Goal: Information Seeking & Learning: Find specific fact

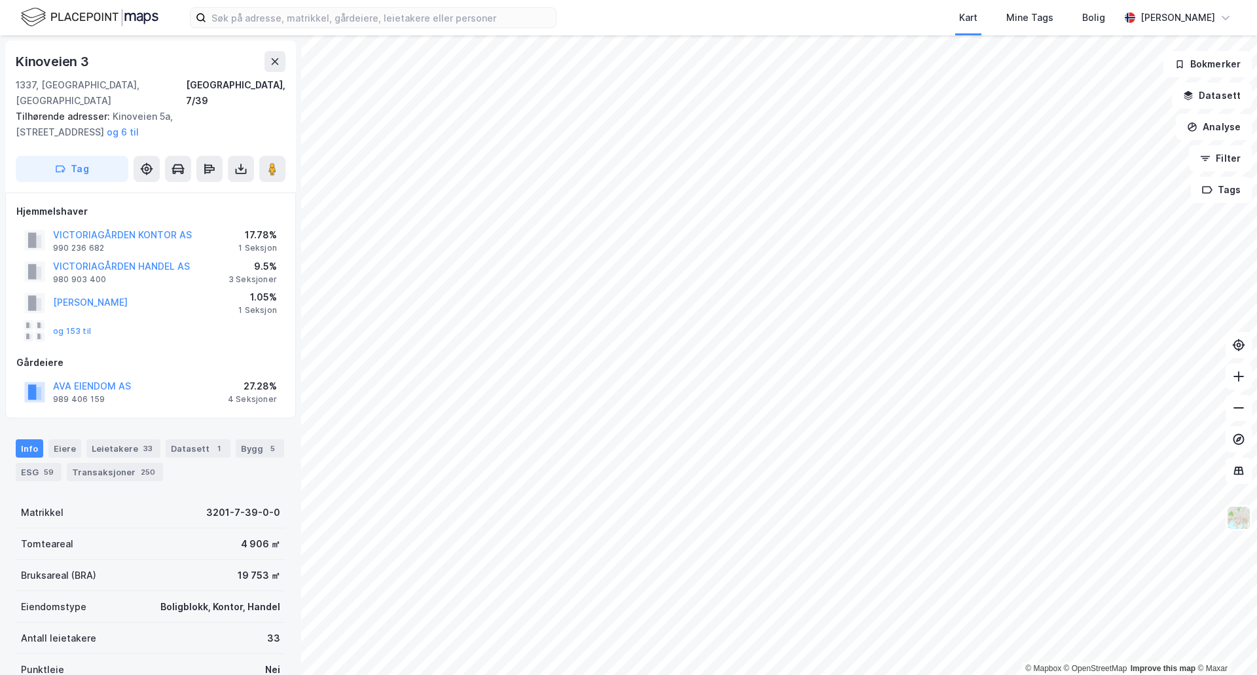
click at [263, 243] on div "1 Seksjon" at bounding box center [257, 248] width 39 height 10
click at [250, 270] on div "VICTORIAGÅRDEN HANDEL AS 980 903 400 9.5% 3 Seksjoner" at bounding box center [150, 271] width 269 height 31
click at [251, 274] on div "3 Seksjoner" at bounding box center [253, 279] width 48 height 10
click at [32, 233] on rect at bounding box center [32, 240] width 8 height 15
click at [0, 0] on button "og 6 til" at bounding box center [0, 0] width 0 height 0
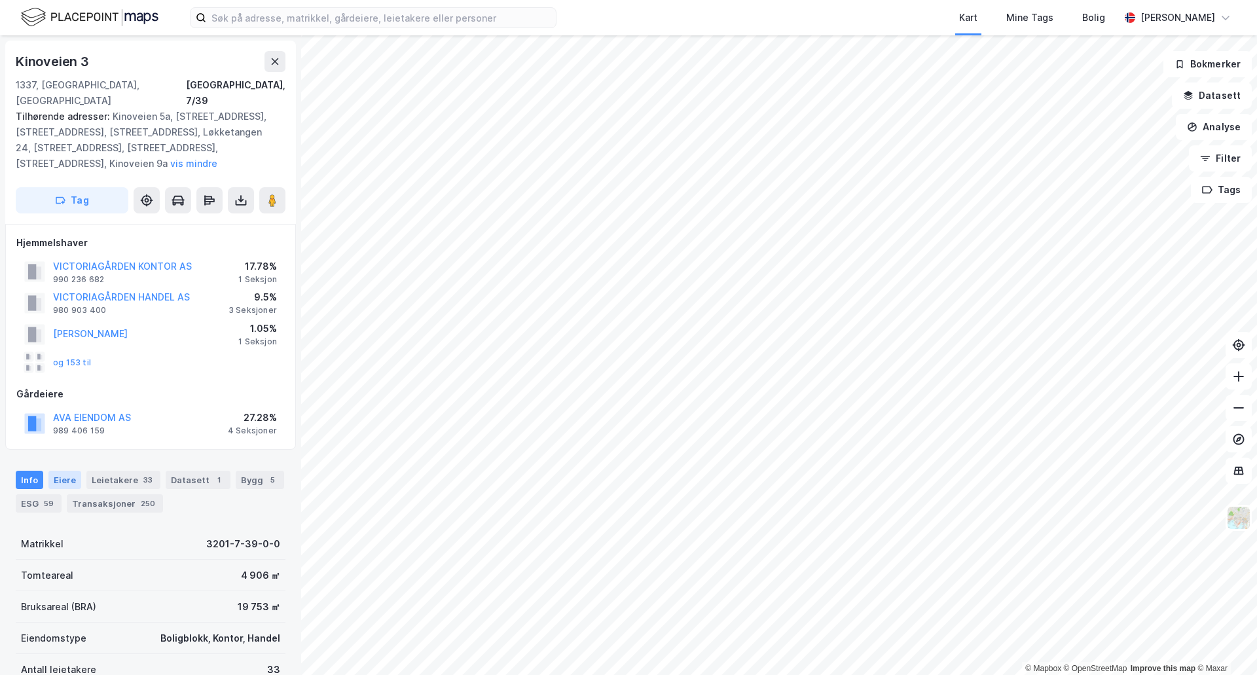
click at [65, 471] on div "Eiere" at bounding box center [64, 480] width 33 height 18
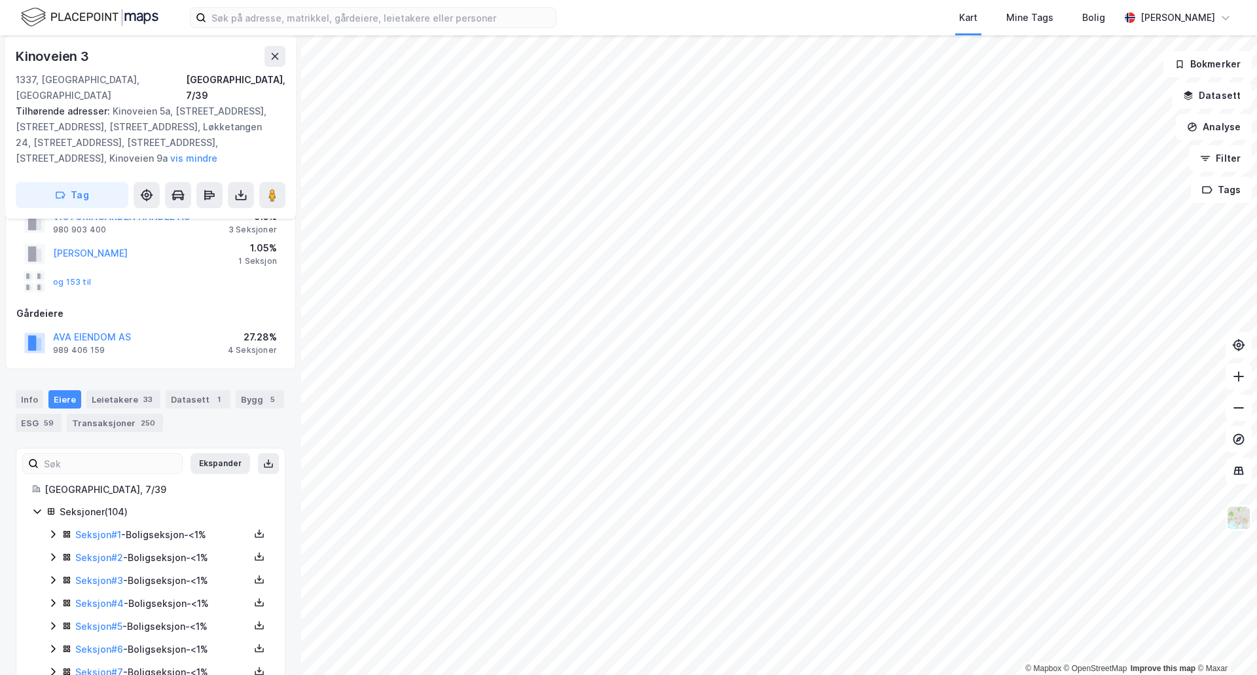
scroll to position [80, 0]
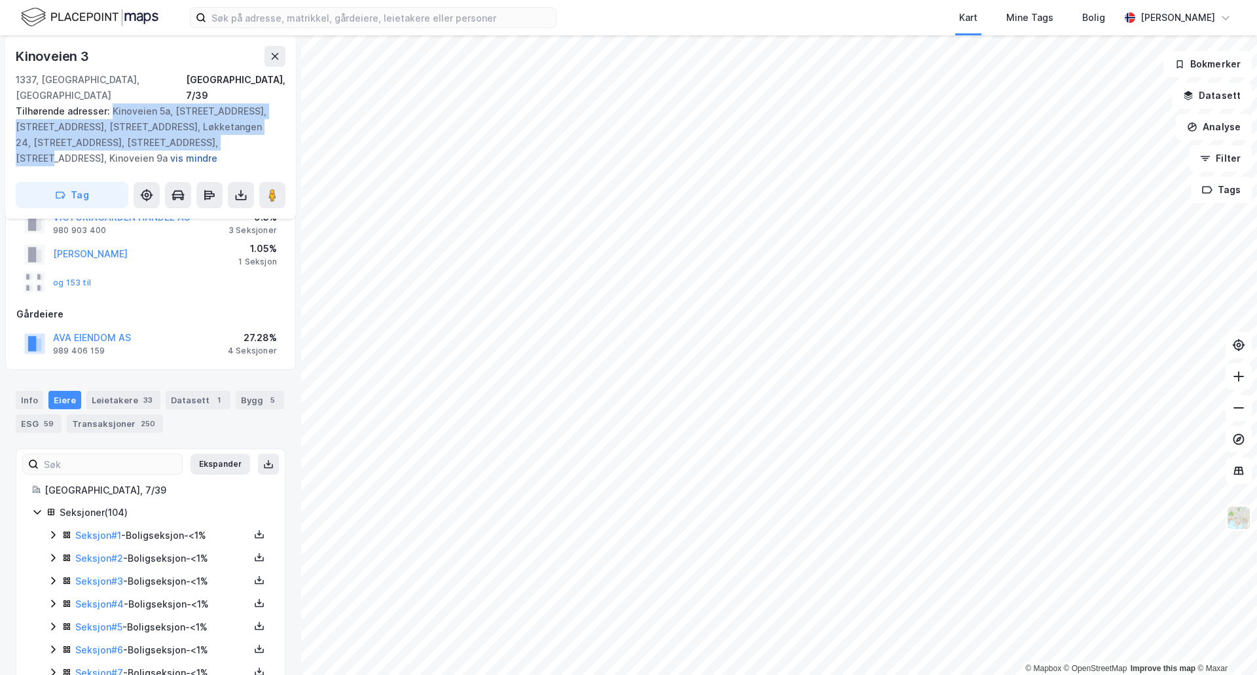
drag, startPoint x: 111, startPoint y: 96, endPoint x: 196, endPoint y: 130, distance: 91.1
click at [196, 130] on div "Tilhørende adresser: [STREET_ADDRESS], [STREET_ADDRESS], [STREET_ADDRESS], [STR…" at bounding box center [145, 134] width 259 height 63
click at [0, 0] on button "vis mindre" at bounding box center [0, 0] width 0 height 0
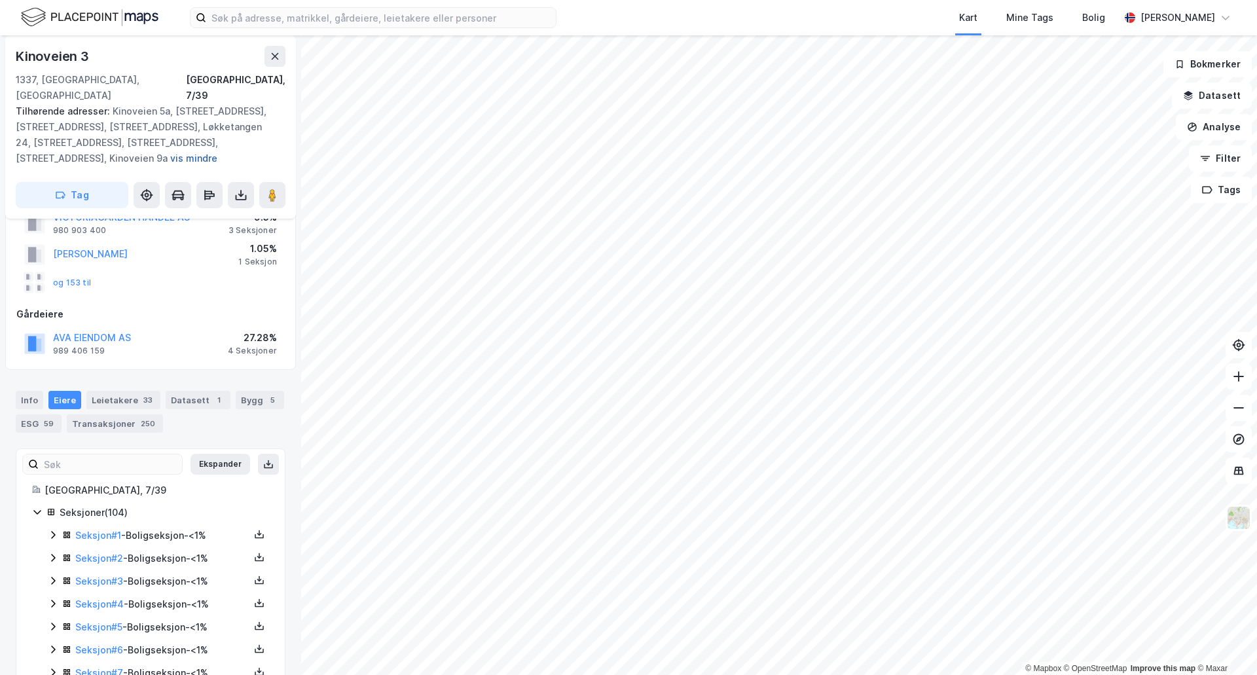
scroll to position [64, 0]
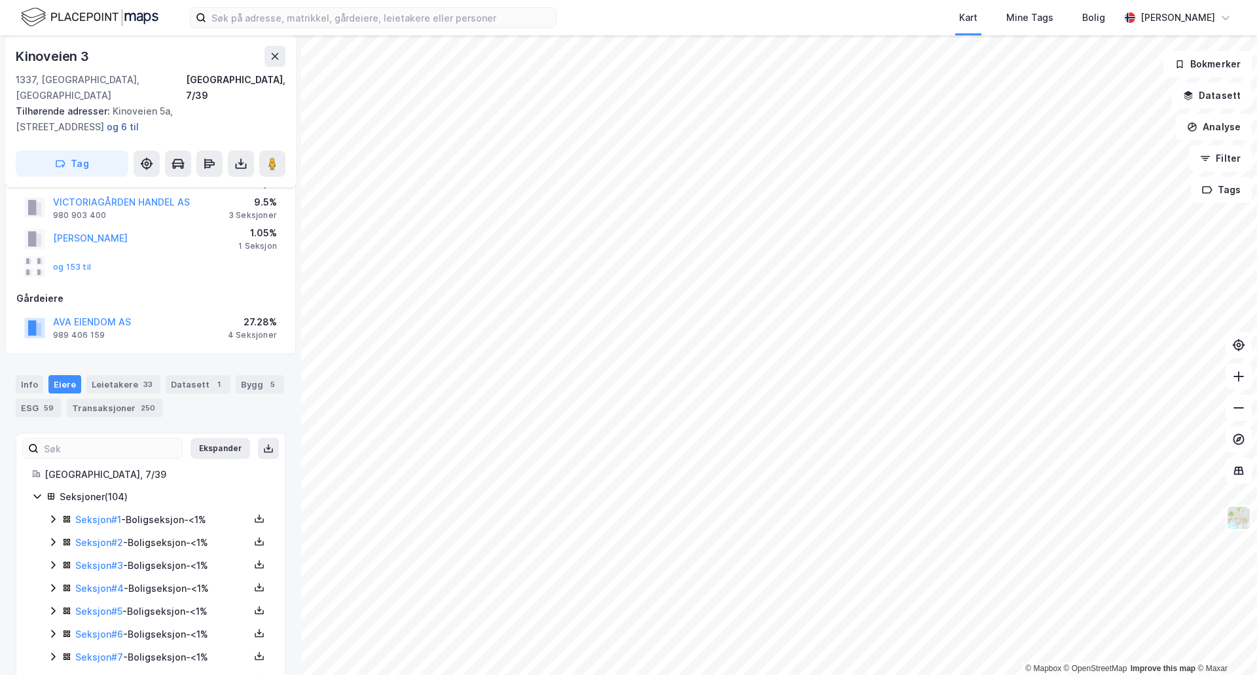
click at [0, 0] on button "og 6 til" at bounding box center [0, 0] width 0 height 0
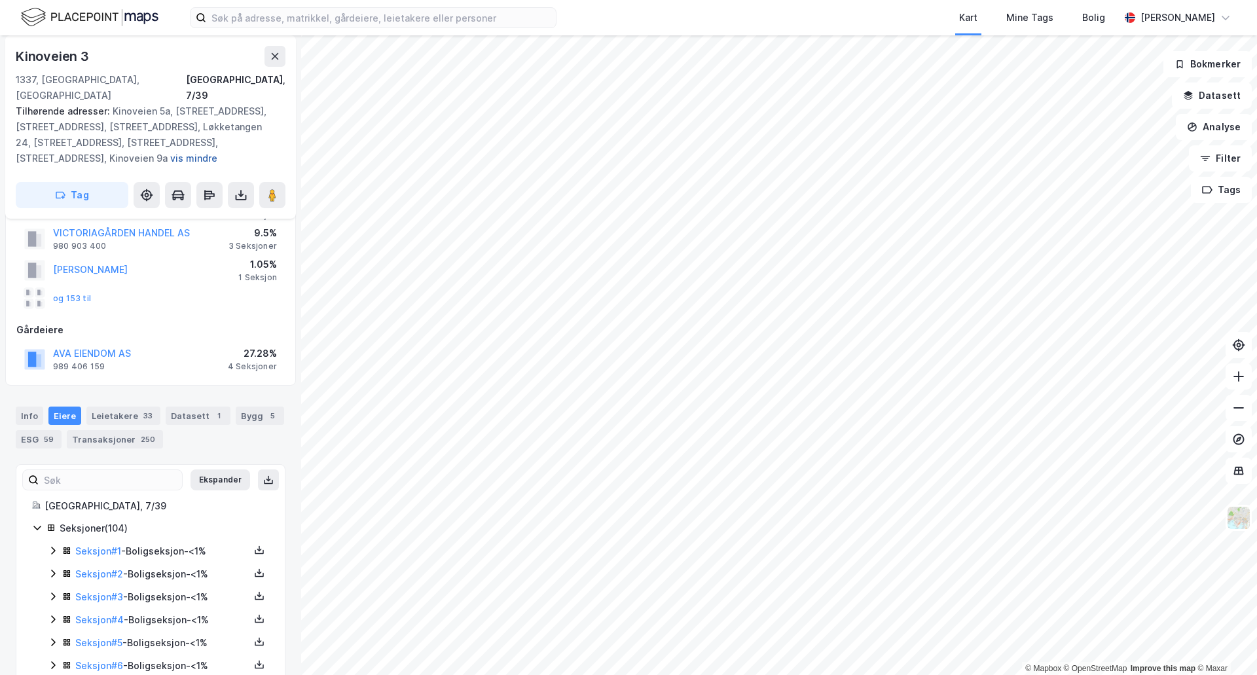
scroll to position [80, 0]
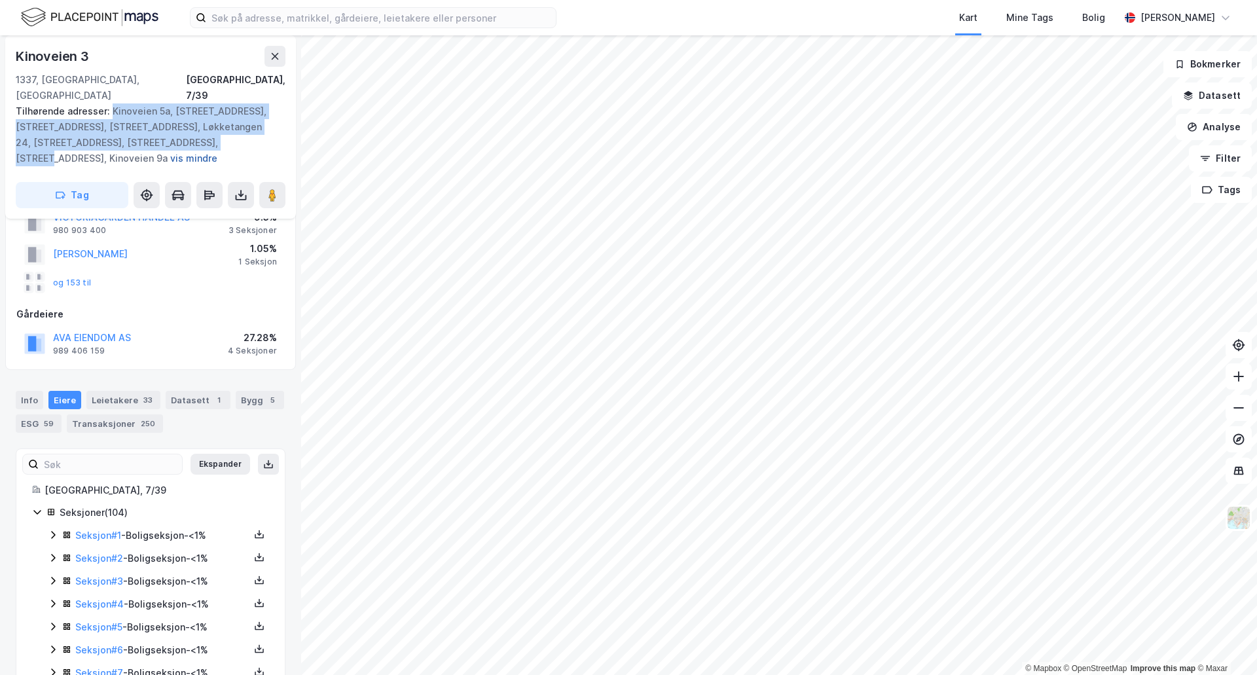
drag, startPoint x: 111, startPoint y: 94, endPoint x: 196, endPoint y: 122, distance: 90.5
click at [196, 122] on div "Tilhørende adresser: [STREET_ADDRESS], [STREET_ADDRESS], [STREET_ADDRESS], [STR…" at bounding box center [145, 134] width 259 height 63
copy div "Kinoveien 5a, [STREET_ADDRESS], [STREET_ADDRESS], [STREET_ADDRESS], Løkketangen…"
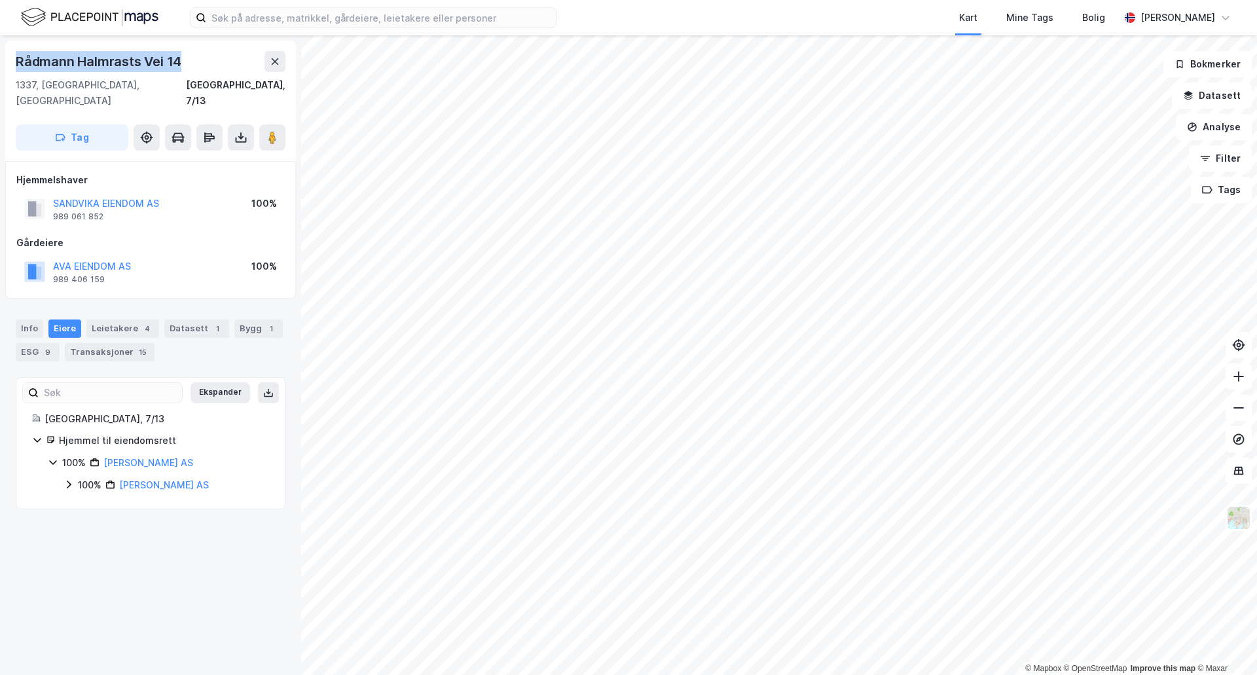
drag, startPoint x: 183, startPoint y: 58, endPoint x: 19, endPoint y: 52, distance: 163.8
click at [19, 52] on div "Rådmann Halmrasts Vei 14" at bounding box center [100, 61] width 168 height 21
copy div "Rådmann Halmrasts Vei 14"
click at [71, 56] on div "Rådmann Halmrasts Vei 14" at bounding box center [100, 61] width 168 height 21
click at [276, 86] on div "[GEOGRAPHIC_DATA], 7/13" at bounding box center [236, 92] width 100 height 31
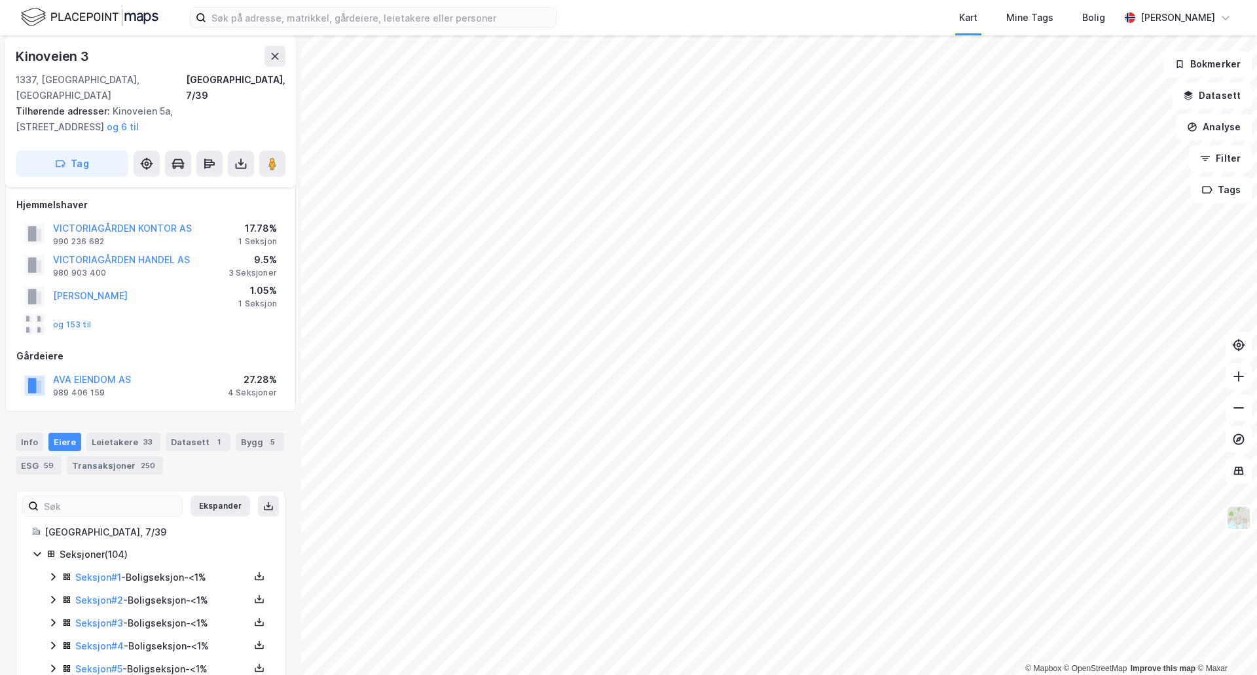
scroll to position [5, 0]
click at [0, 0] on button "VICTORIAGÅRDEN KONTOR AS" at bounding box center [0, 0] width 0 height 0
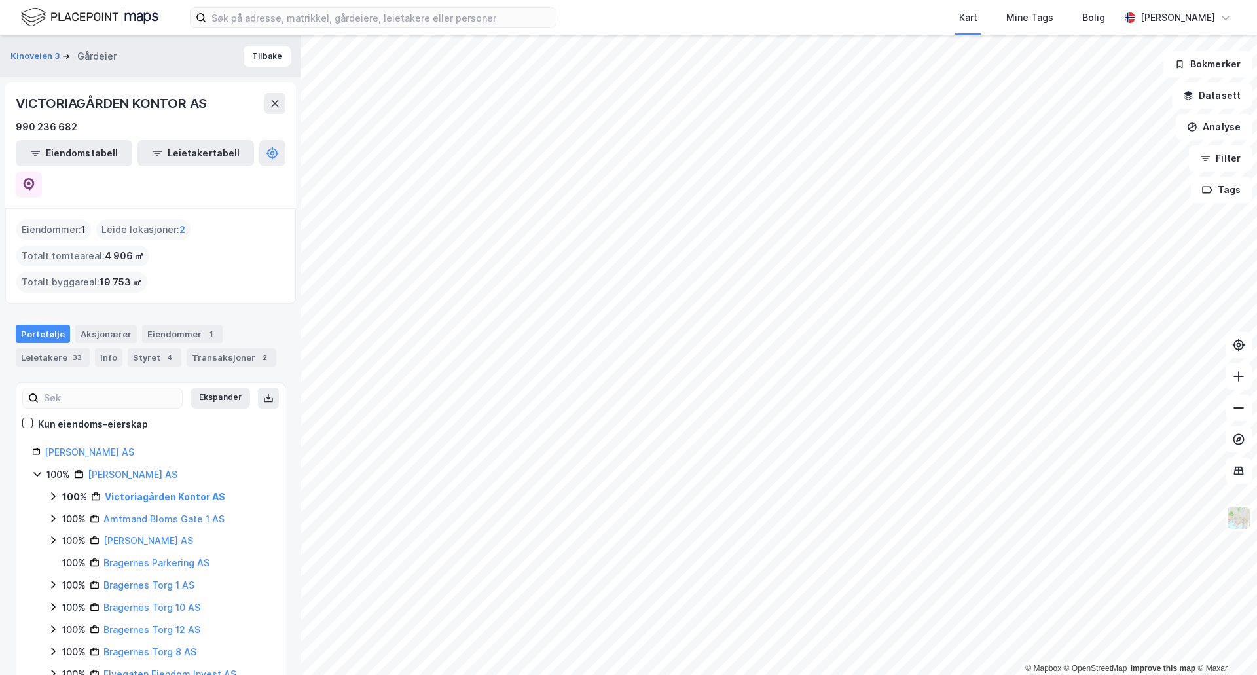
click at [56, 491] on icon at bounding box center [53, 496] width 10 height 10
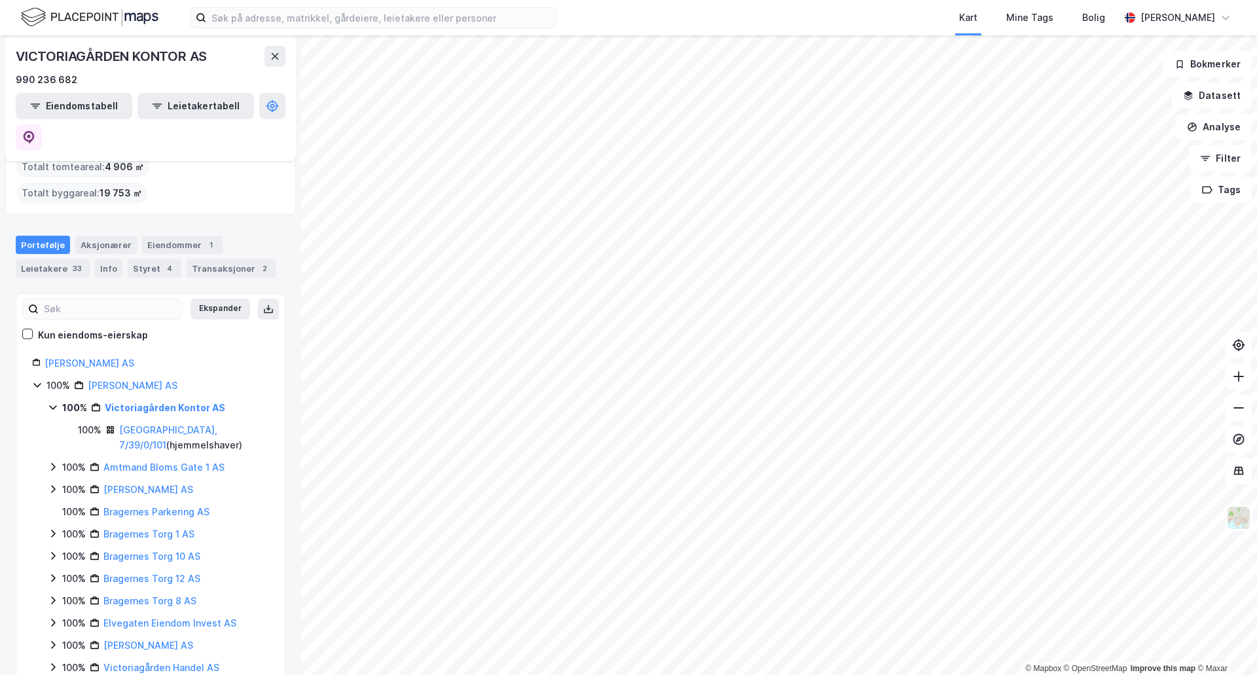
scroll to position [90, 0]
click at [51, 483] on icon at bounding box center [53, 488] width 10 height 10
click at [69, 507] on icon at bounding box center [69, 511] width 4 height 8
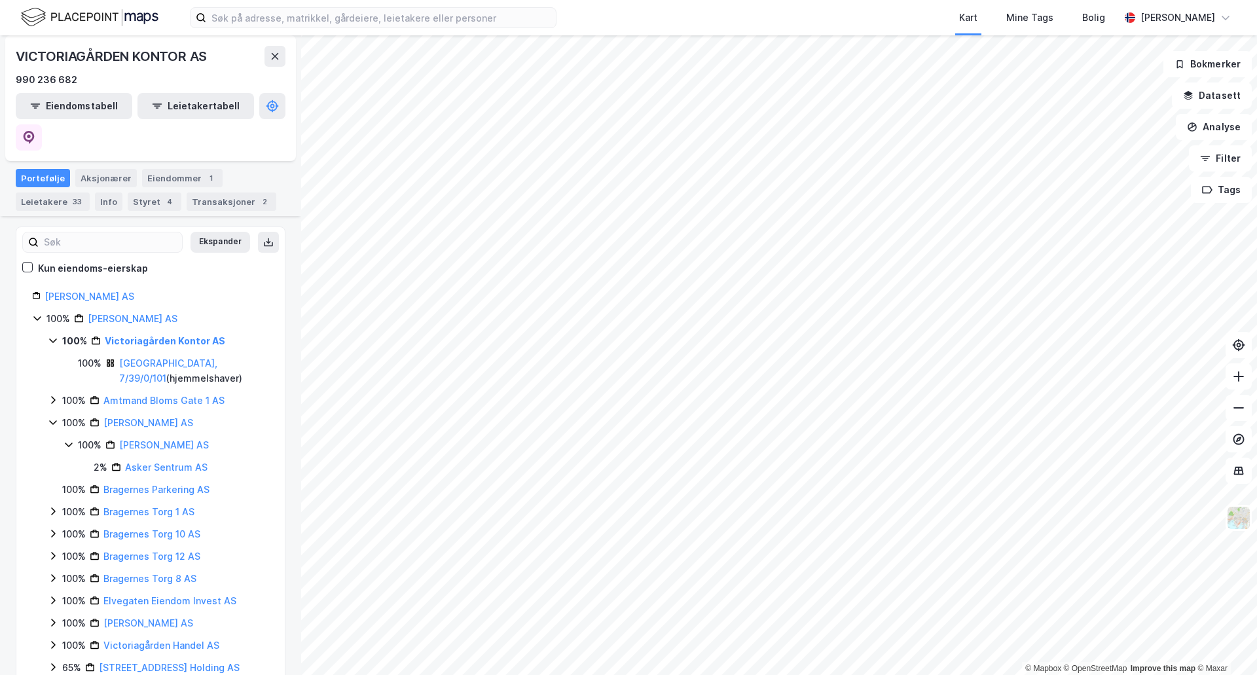
scroll to position [197, 0]
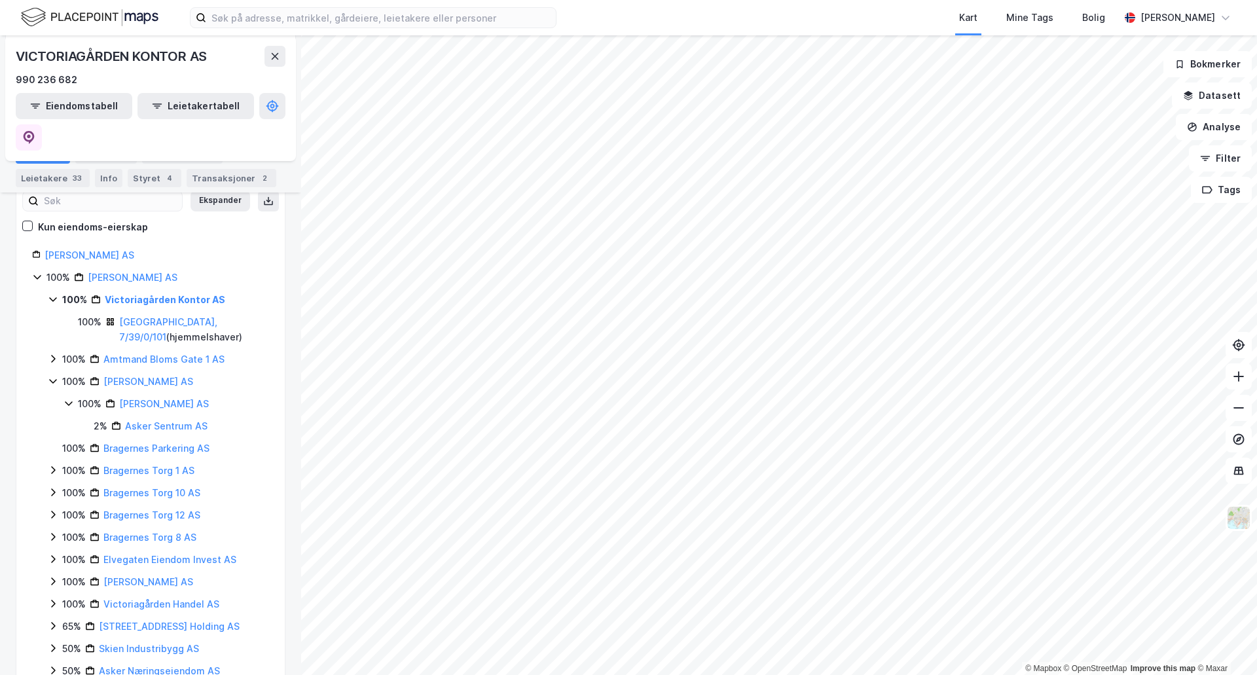
click at [53, 599] on icon at bounding box center [53, 604] width 10 height 10
click at [68, 622] on icon at bounding box center [69, 626] width 4 height 8
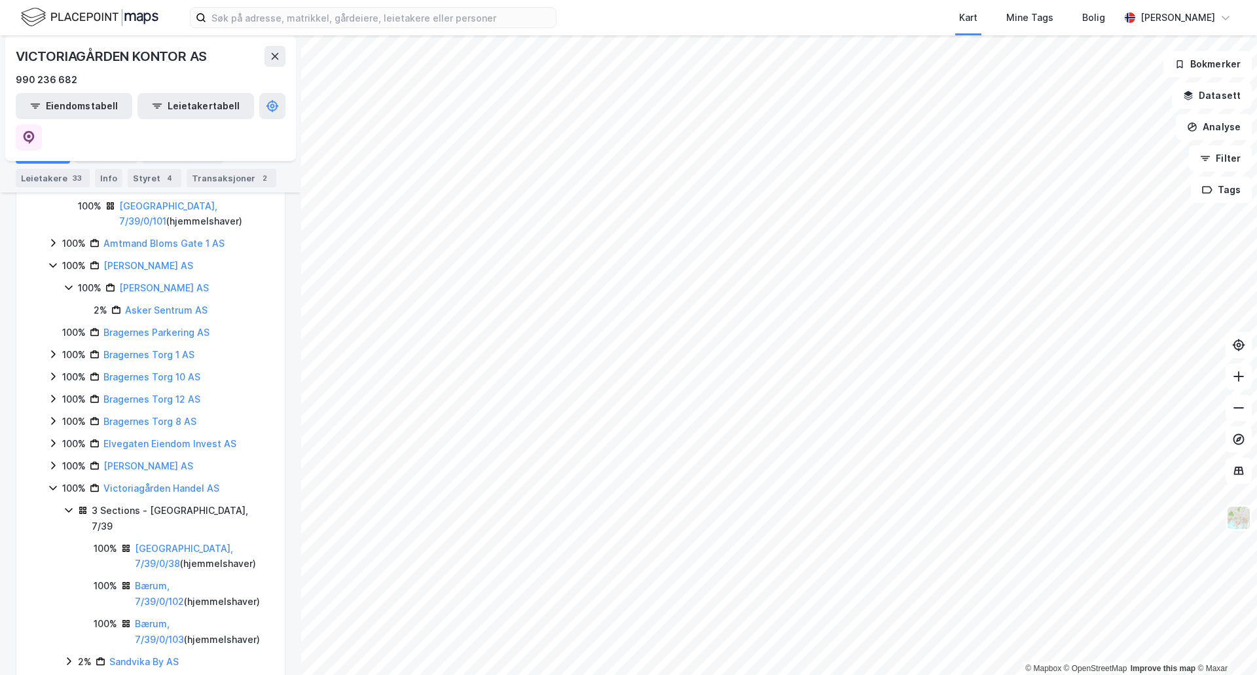
scroll to position [357, 0]
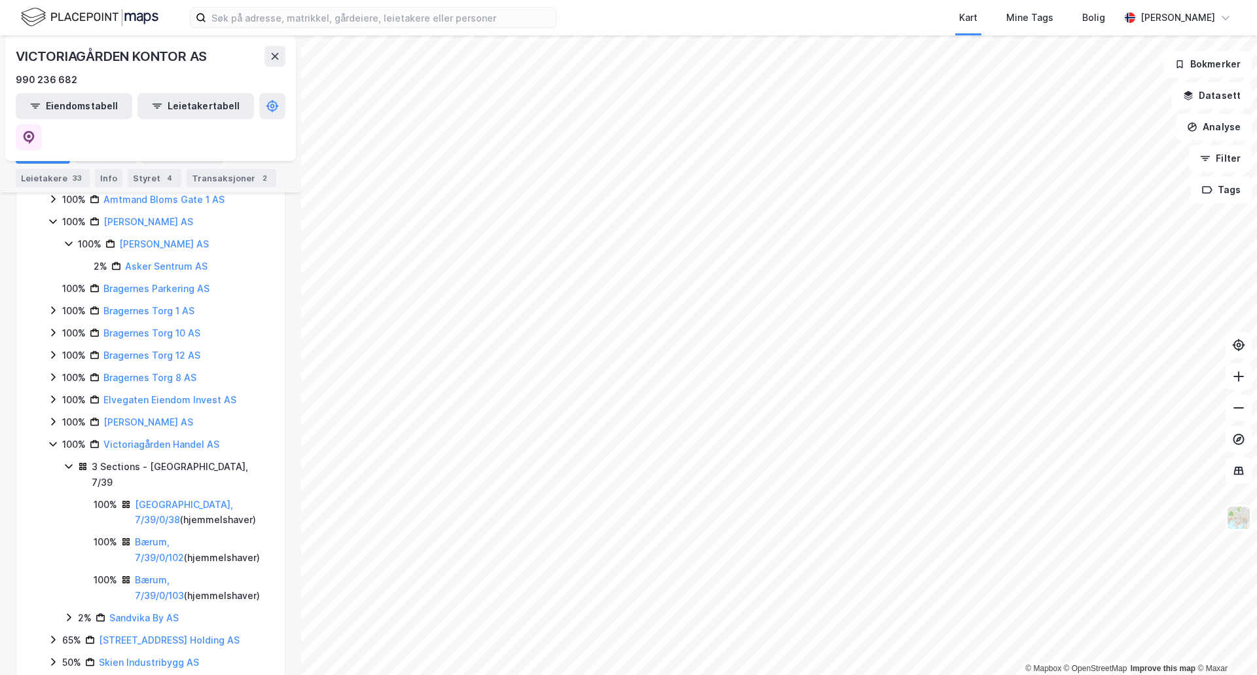
click at [70, 614] on icon at bounding box center [69, 618] width 4 height 8
click at [84, 635] on icon at bounding box center [84, 640] width 10 height 10
click at [100, 657] on icon at bounding box center [100, 662] width 10 height 10
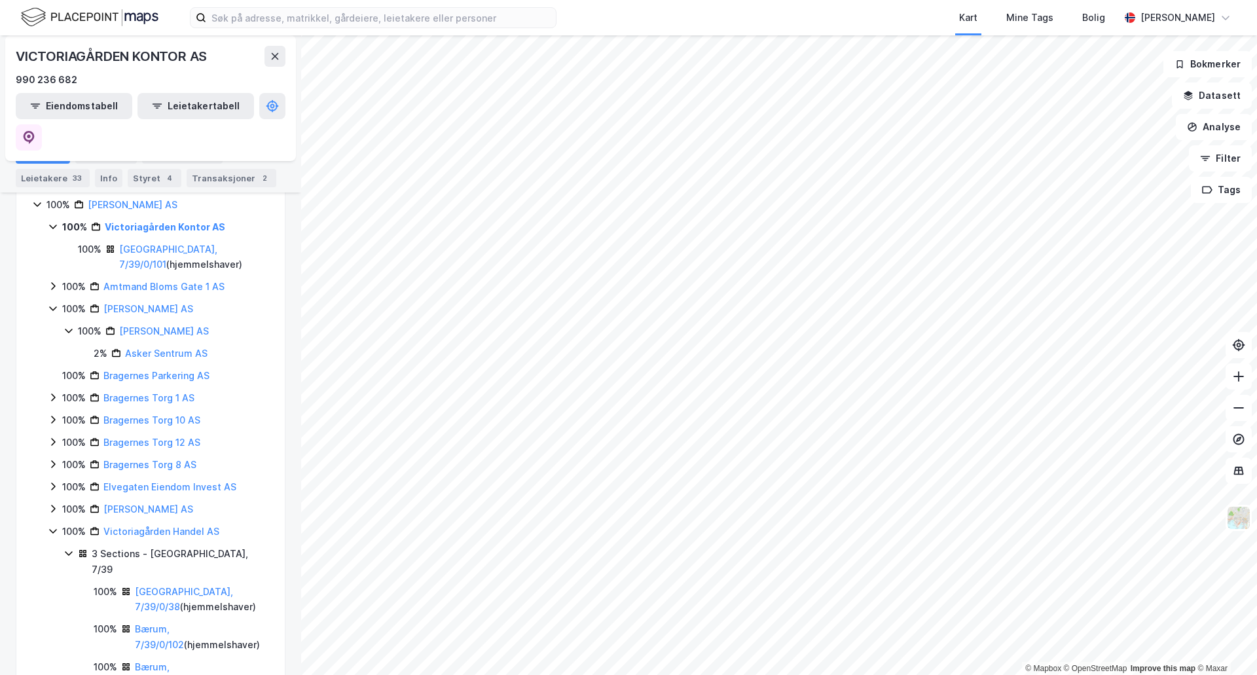
scroll to position [267, 0]
click at [50, 505] on div "100% [PERSON_NAME] AS" at bounding box center [158, 513] width 221 height 16
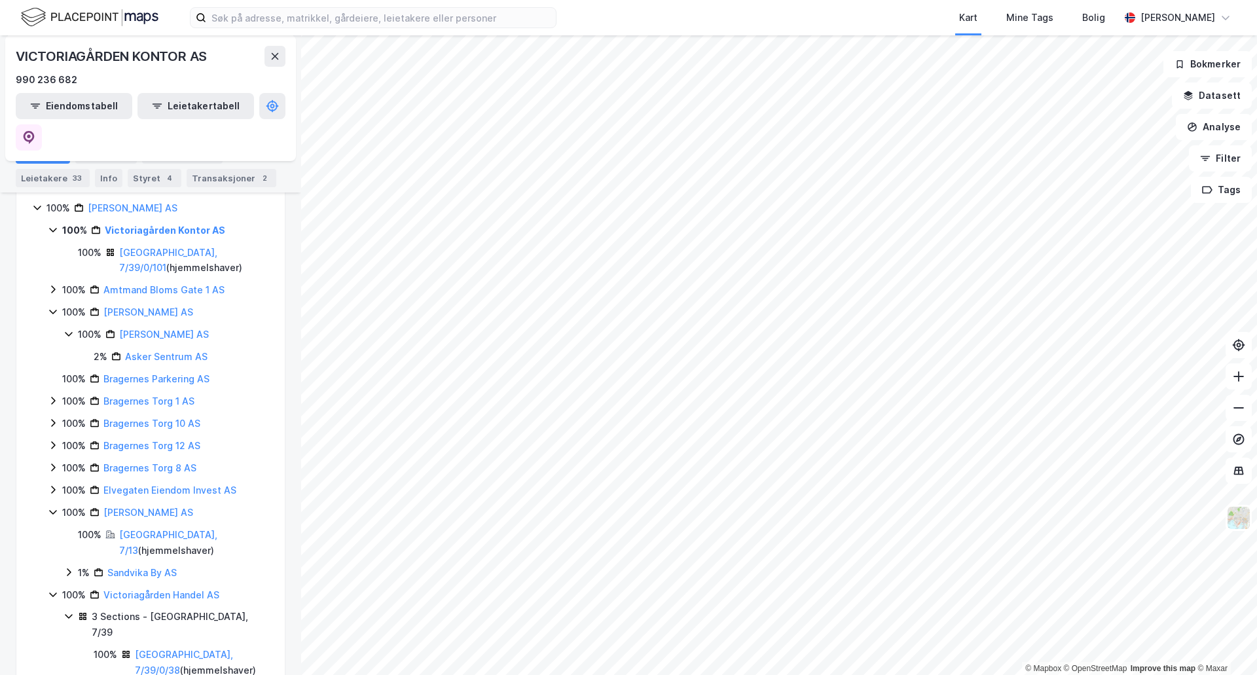
click at [69, 567] on icon at bounding box center [69, 572] width 10 height 10
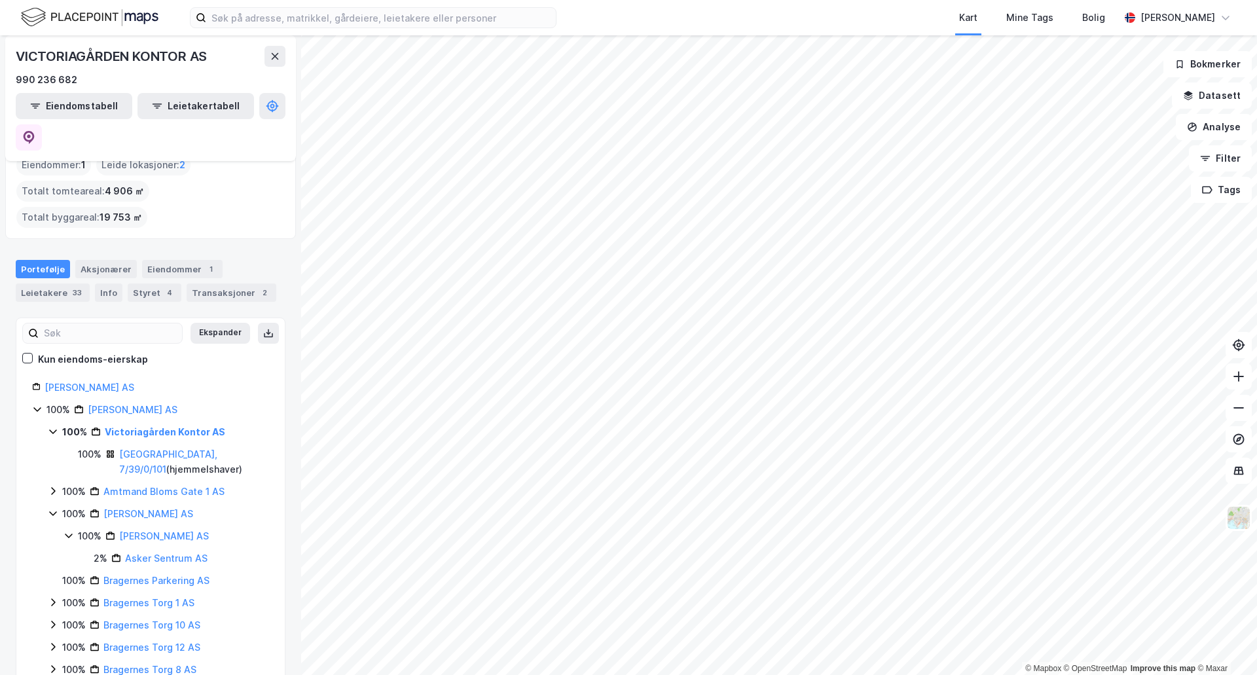
scroll to position [63, 0]
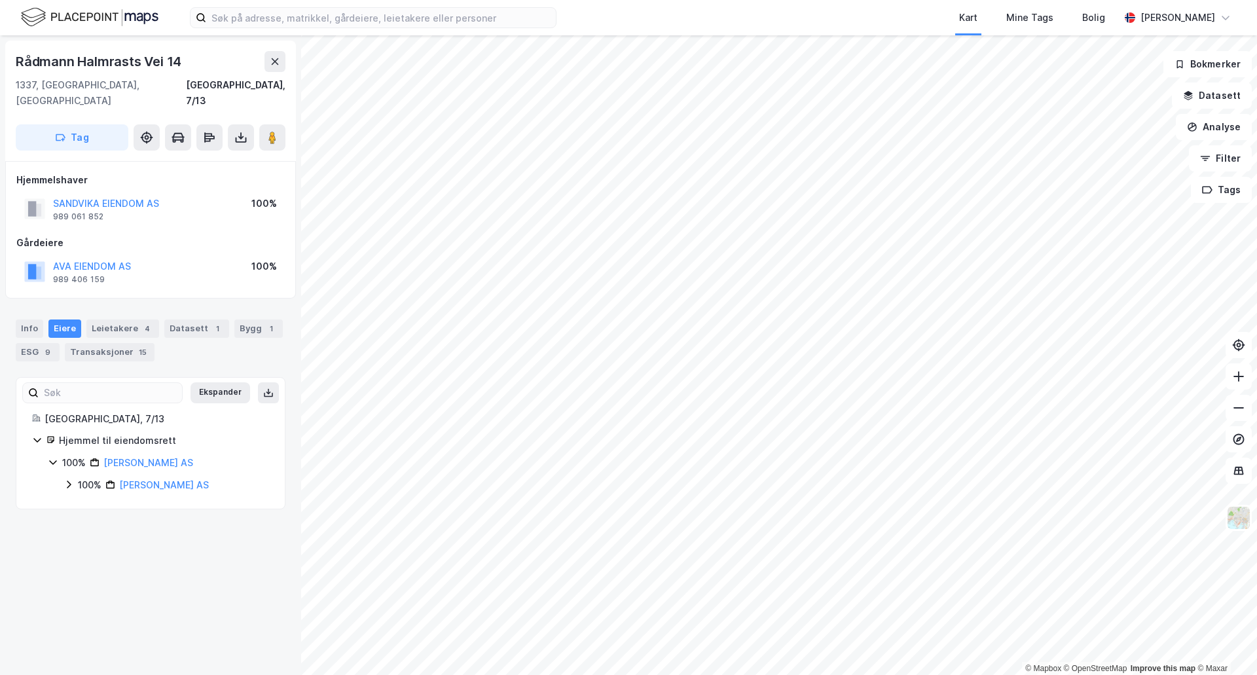
click at [70, 479] on icon at bounding box center [69, 484] width 10 height 10
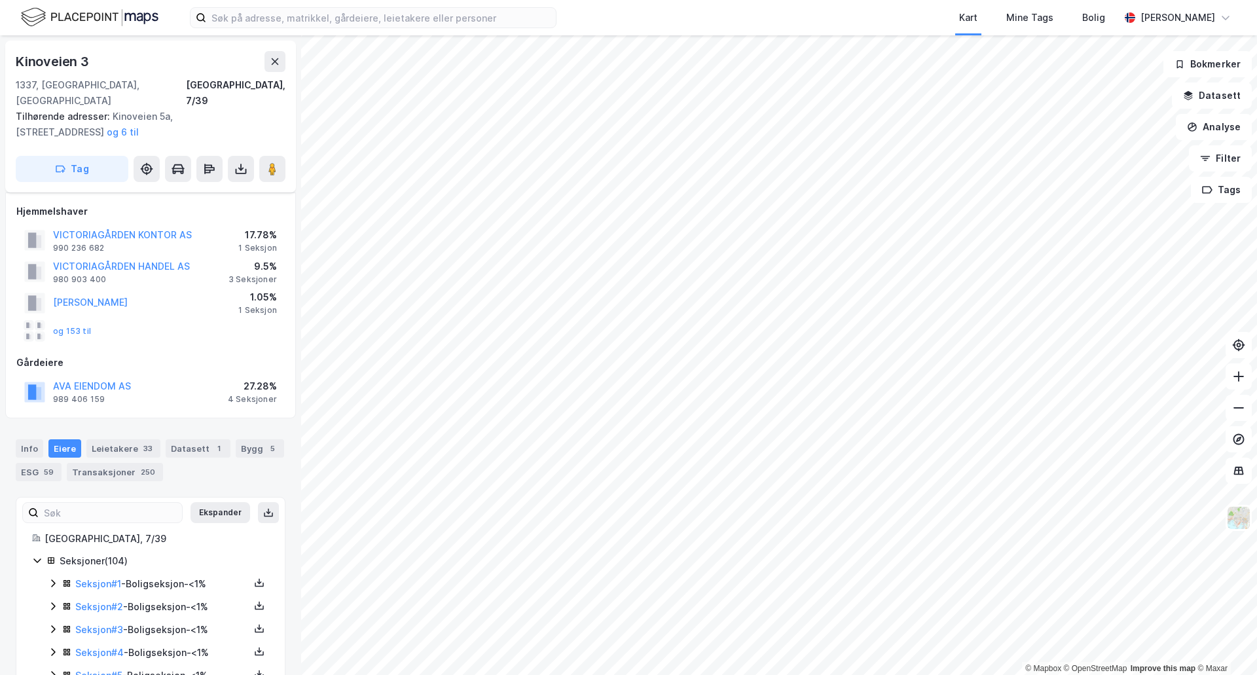
scroll to position [5, 0]
